Goal: Information Seeking & Learning: Learn about a topic

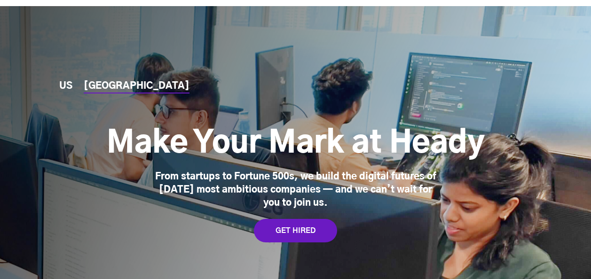
scroll to position [2598, 0]
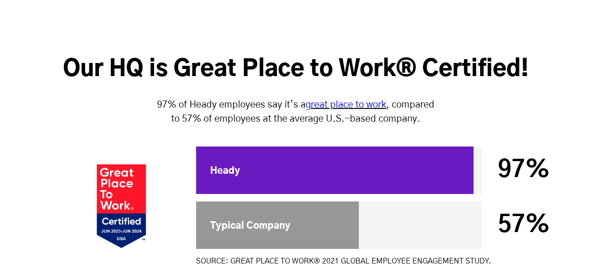
scroll to position [3472, 0]
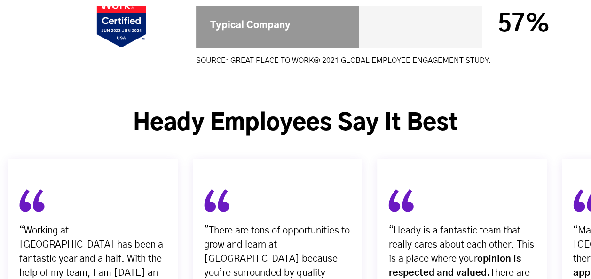
drag, startPoint x: 7, startPoint y: 39, endPoint x: 367, endPoint y: 86, distance: 363.4
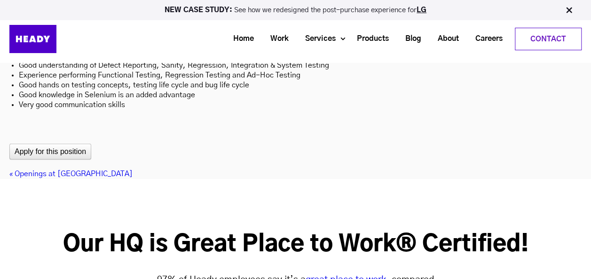
scroll to position [3095, 0]
copy div "Loremipsumdolors : Ametco adipiscingel, seddoeiusmodte inc utlaboree dolore mag…"
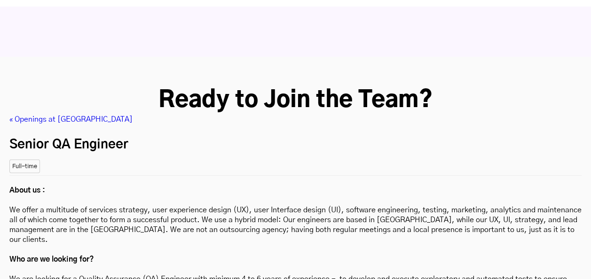
scroll to position [2550, 0]
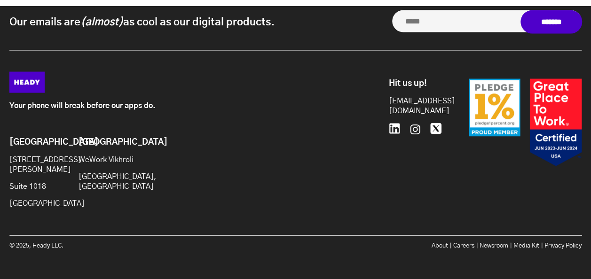
scroll to position [4506, 0]
